Goal: Book appointment/travel/reservation

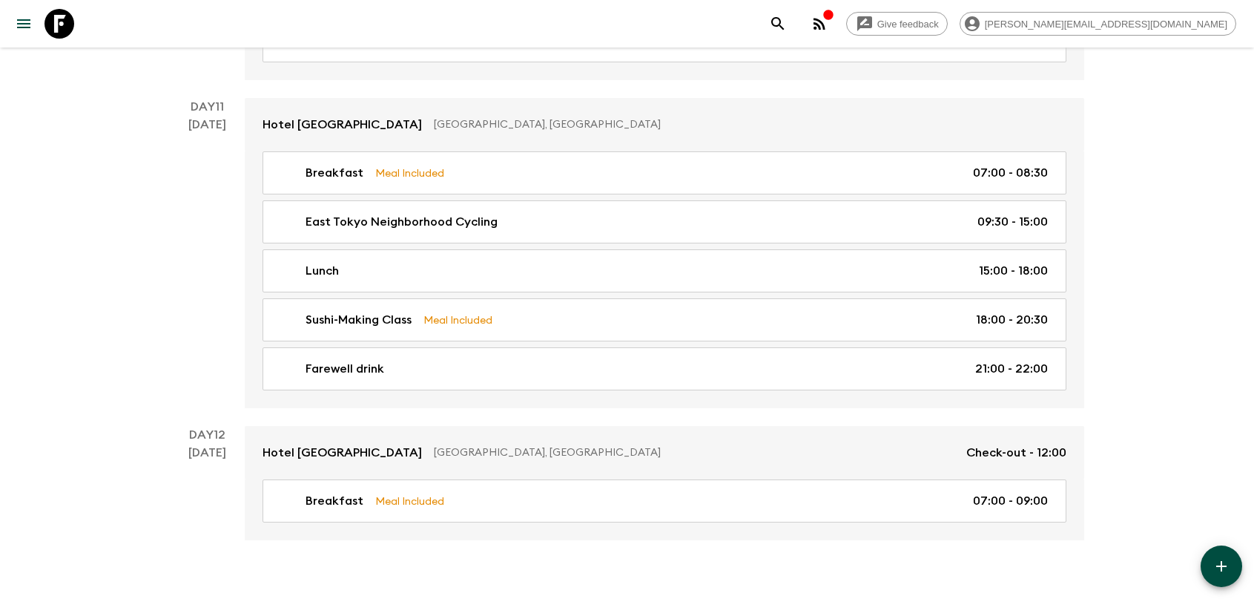
scroll to position [4589, 0]
click at [73, 24] on icon at bounding box center [59, 24] width 30 height 30
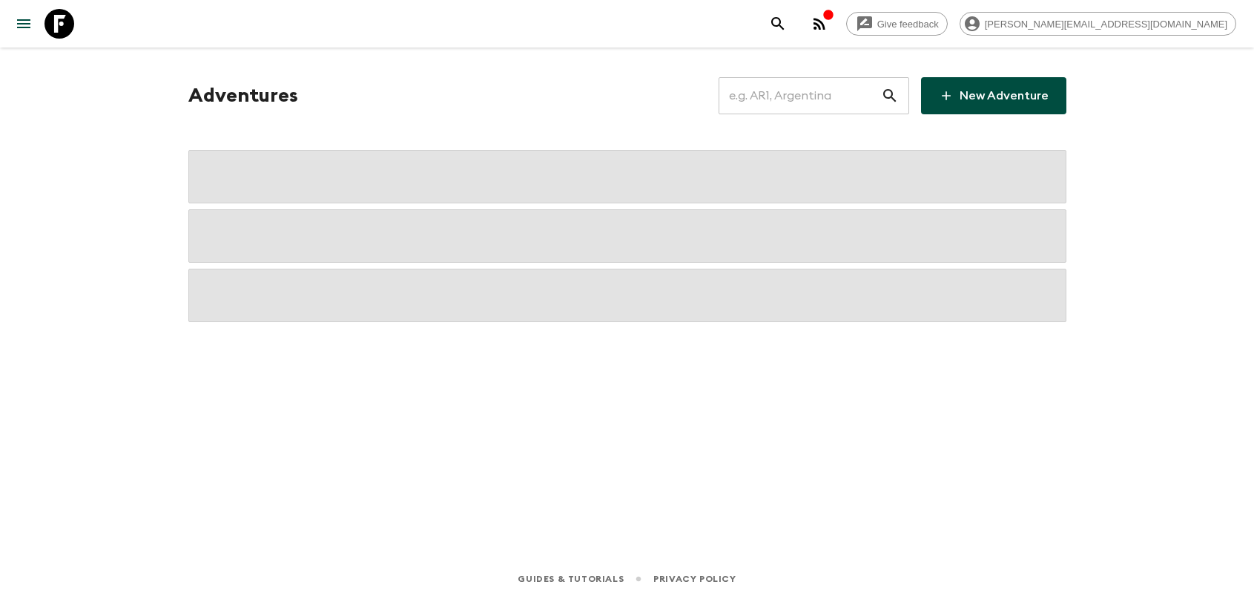
click at [810, 96] on input "text" at bounding box center [800, 96] width 162 height 42
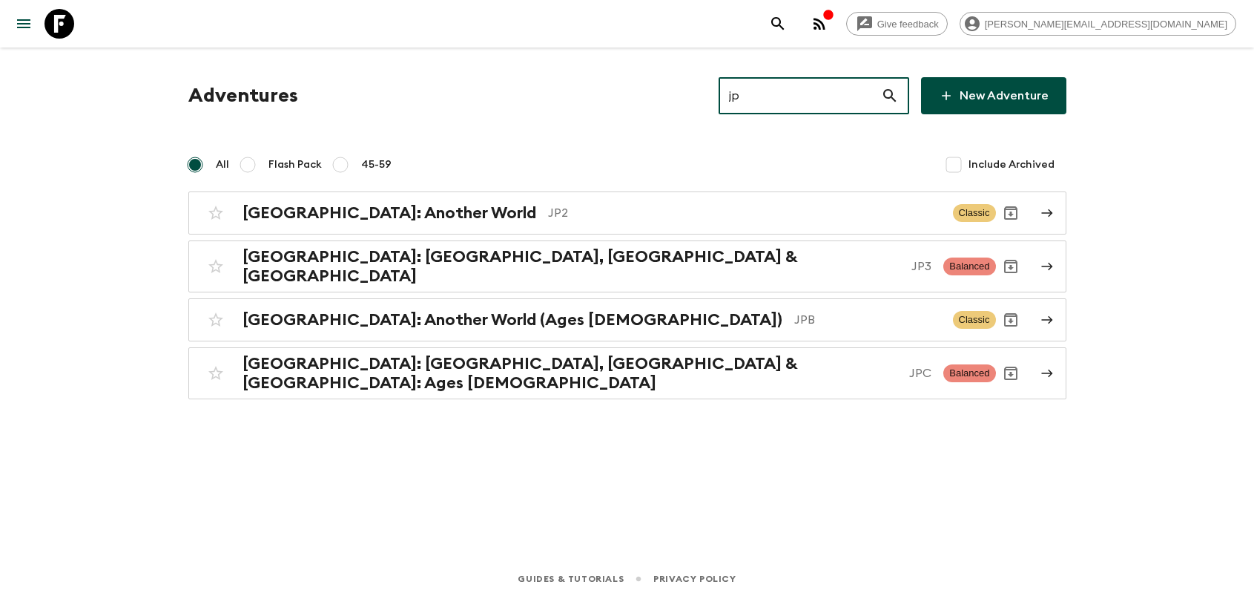
type input "jpb"
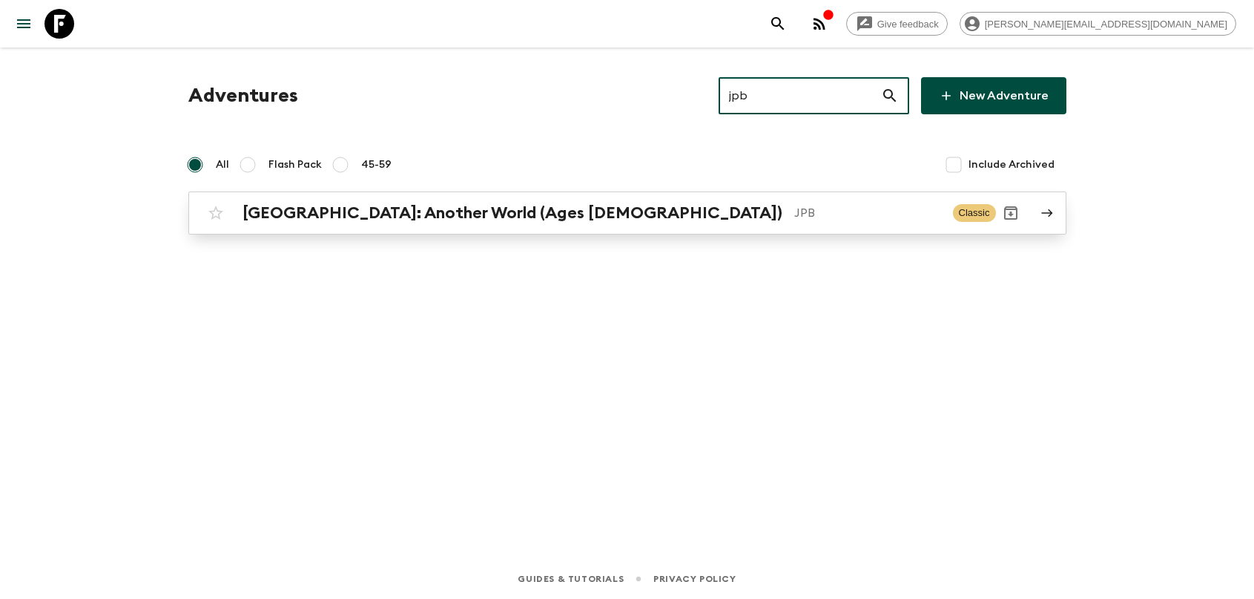
click at [423, 219] on h2 "Japan: Another World (Ages 45-59)" at bounding box center [513, 212] width 540 height 19
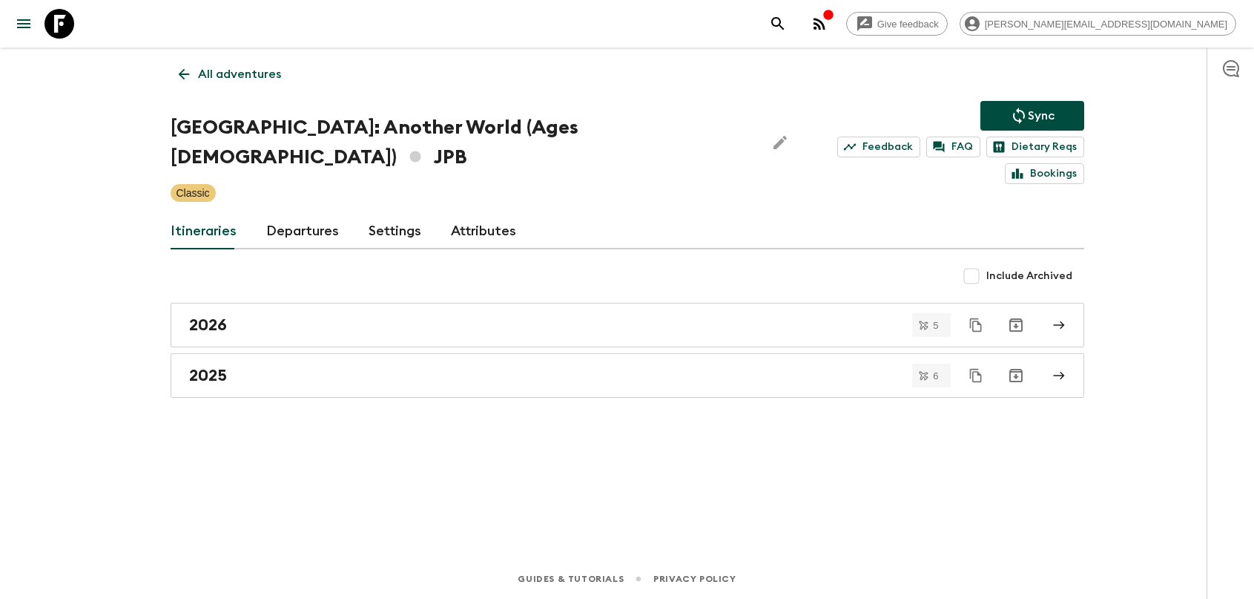
click at [303, 214] on link "Departures" at bounding box center [302, 232] width 73 height 36
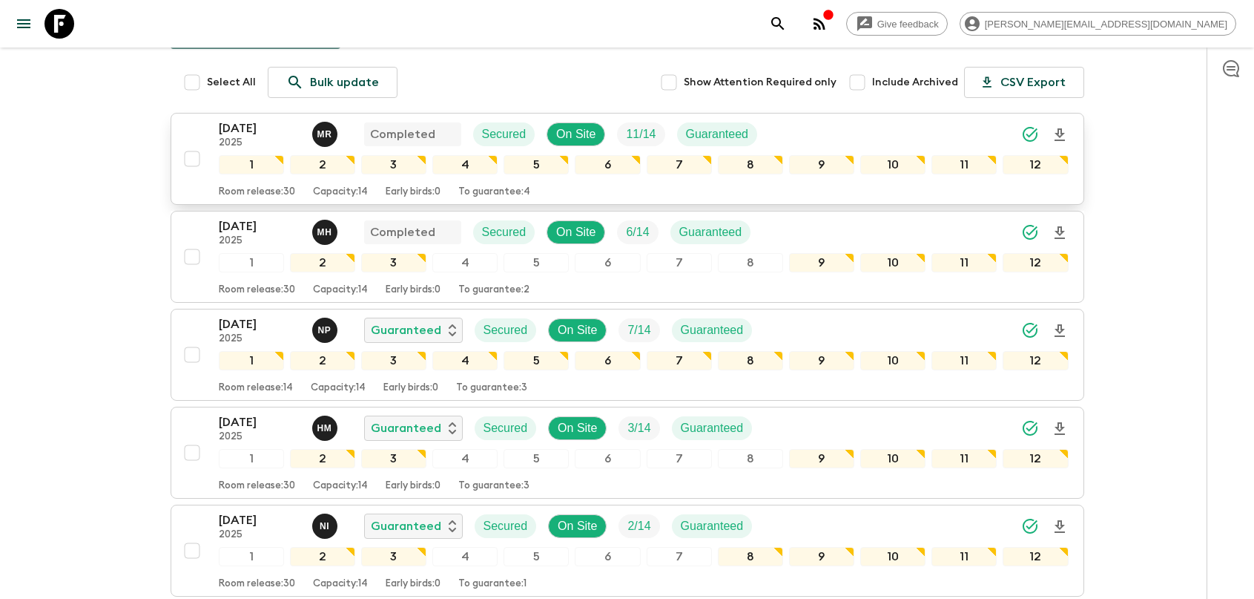
scroll to position [527, 0]
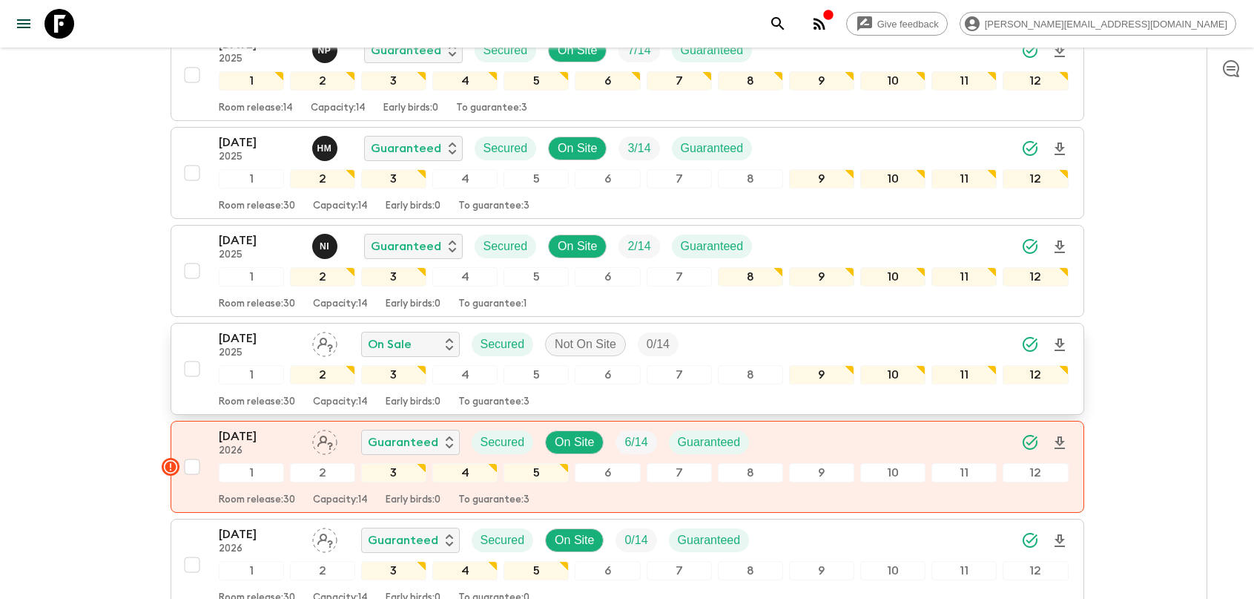
click at [232, 329] on p "16 Dec 2025" at bounding box center [260, 338] width 82 height 18
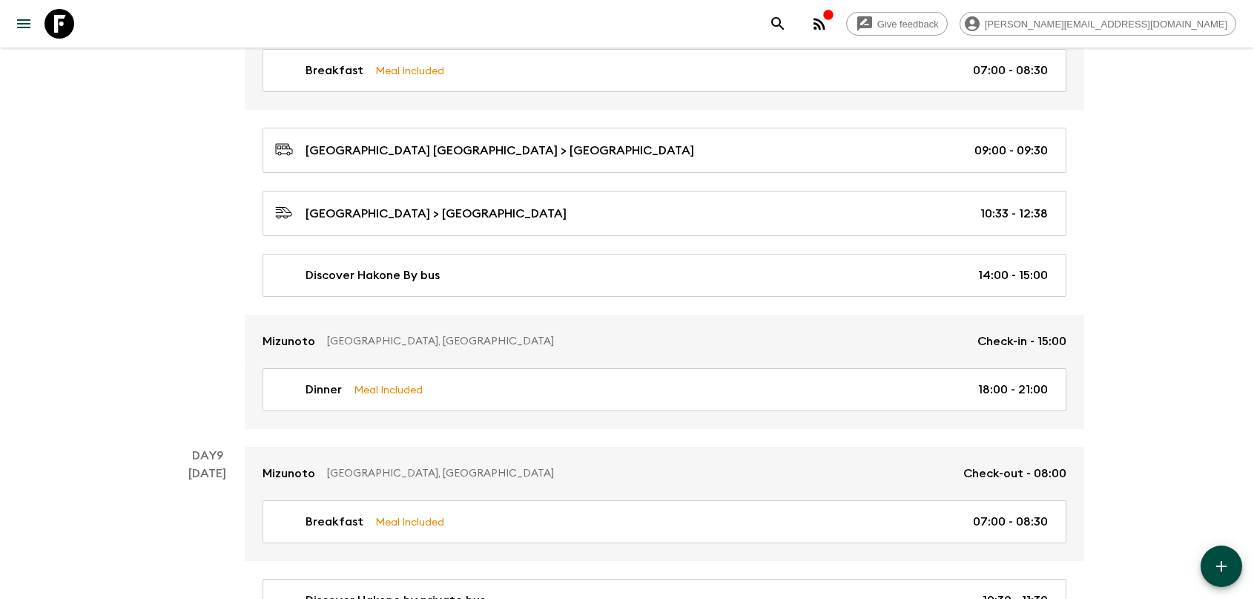
scroll to position [4600, 0]
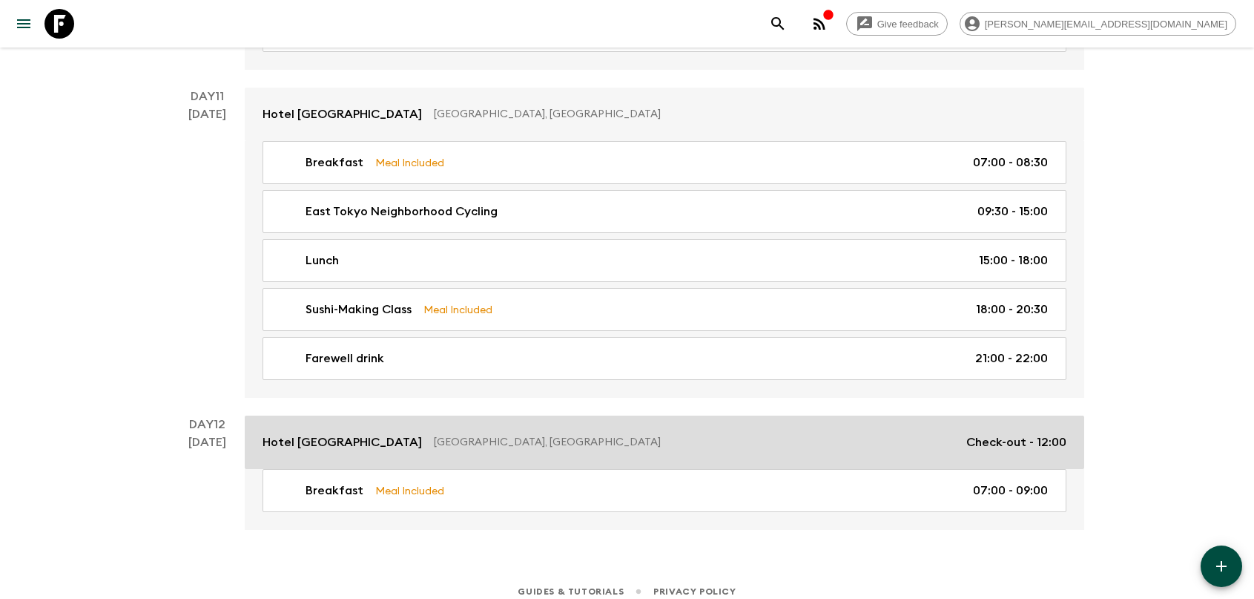
click at [569, 415] on link "Hotel Monterey Hanzomon Tokyo, Japan Check-out - 12:00" at bounding box center [665, 441] width 840 height 53
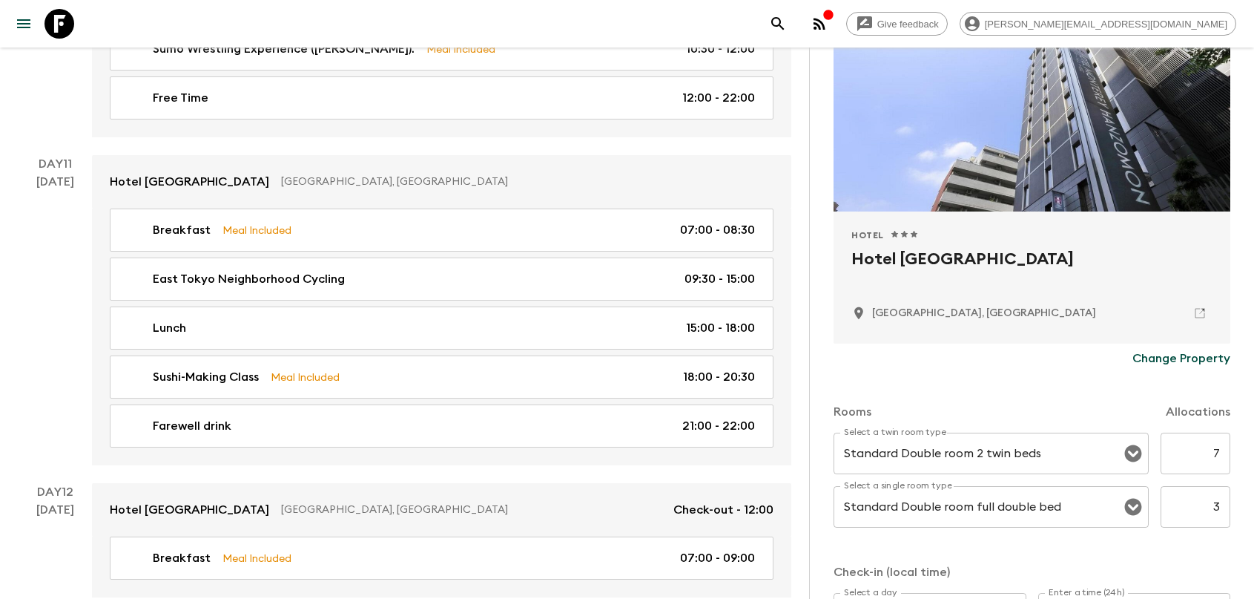
scroll to position [138, 0]
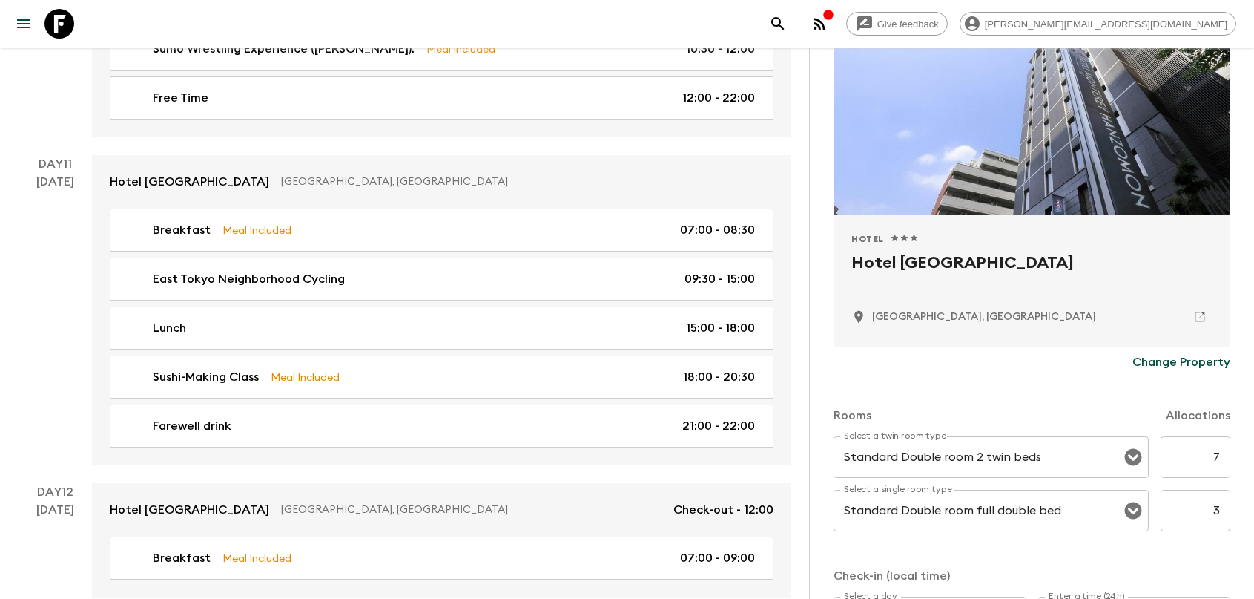
click at [1203, 315] on icon at bounding box center [1199, 316] width 13 height 13
drag, startPoint x: 1069, startPoint y: 258, endPoint x: 1042, endPoint y: 261, distance: 27.6
click at [1042, 261] on h2 "Hotel [GEOGRAPHIC_DATA]" at bounding box center [1031, 274] width 361 height 47
click at [1066, 266] on h2 "Hotel [GEOGRAPHIC_DATA]" at bounding box center [1031, 274] width 361 height 47
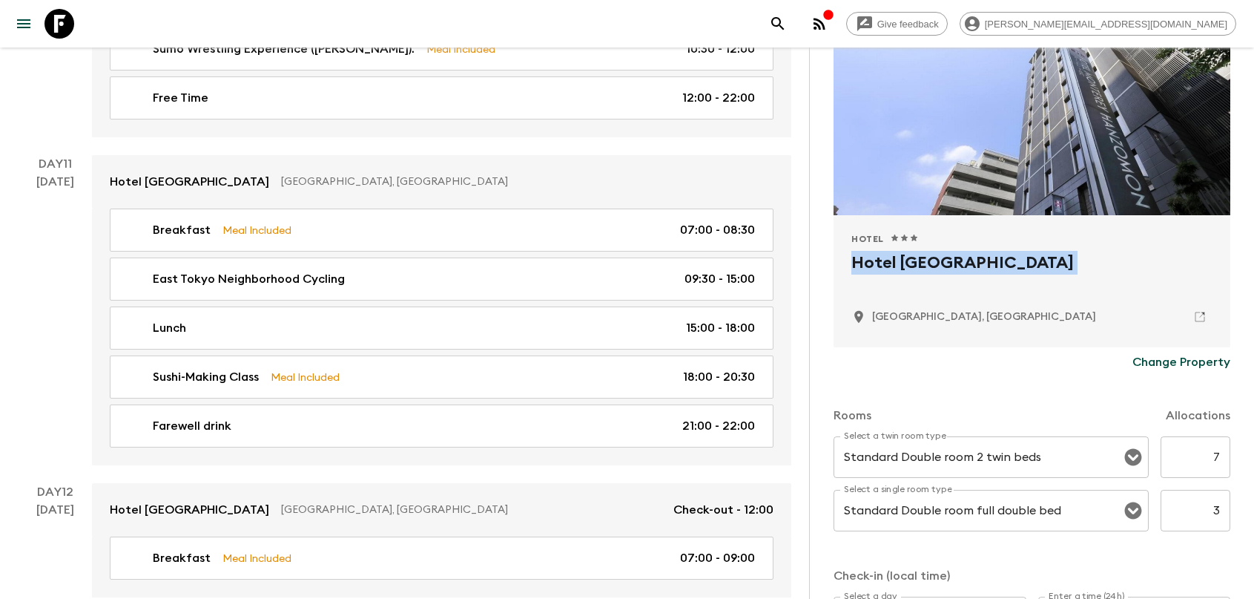
drag, startPoint x: 1072, startPoint y: 266, endPoint x: 939, endPoint y: 154, distance: 174.2
click at [851, 267] on h2 "Hotel [GEOGRAPHIC_DATA]" at bounding box center [1031, 274] width 361 height 47
copy div "Hotel [GEOGRAPHIC_DATA]"
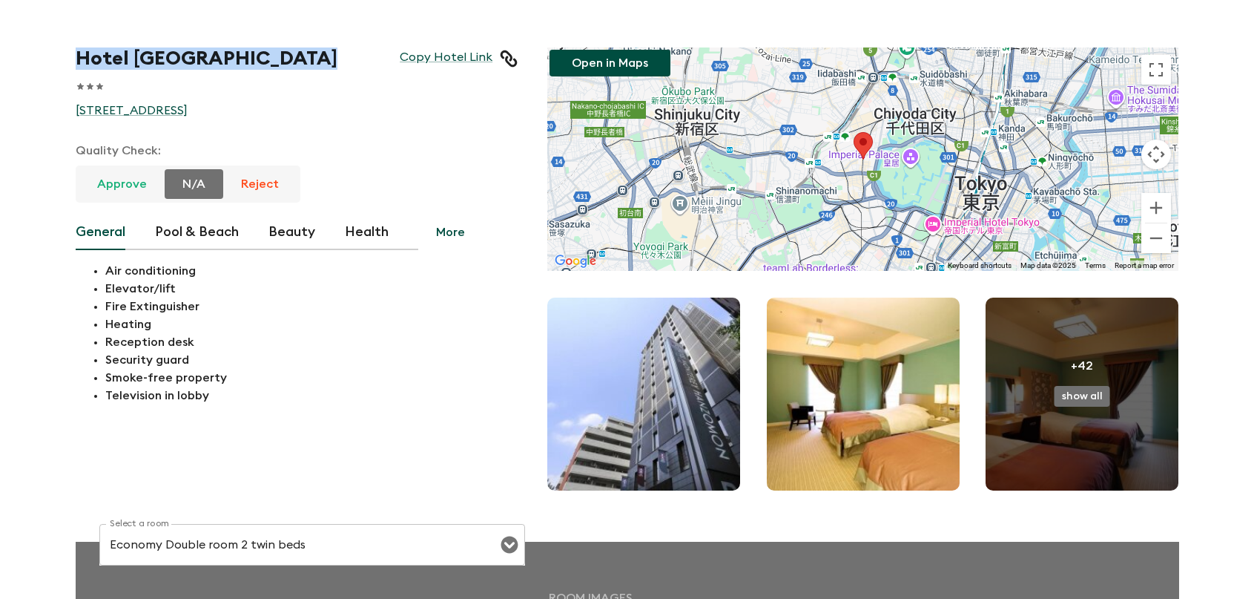
drag, startPoint x: 329, startPoint y: 65, endPoint x: 71, endPoint y: 56, distance: 258.3
click at [71, 56] on div "Hotel Monterey Hanzomon Copy Hotel Link 1 Star 2 Stars 3 Stars 4 Stars 5 Stars …" at bounding box center [282, 256] width 472 height 476
copy h1 "Hotel [GEOGRAPHIC_DATA]"
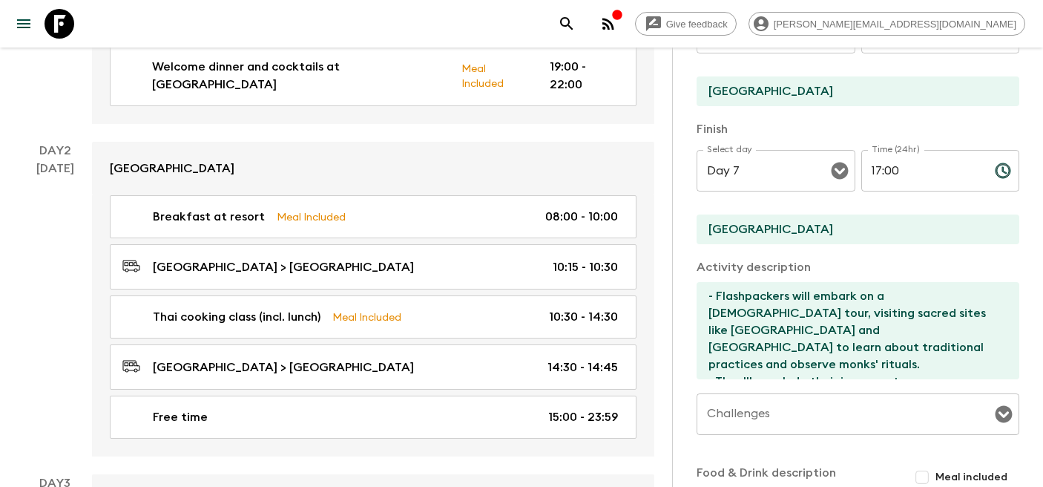
scroll to position [290, 0]
